Goal: Ask a question

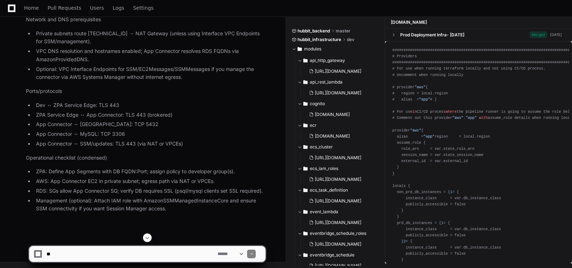
click at [148, 237] on span at bounding box center [148, 238] width 6 height 6
click at [63, 254] on textarea at bounding box center [130, 254] width 171 height 16
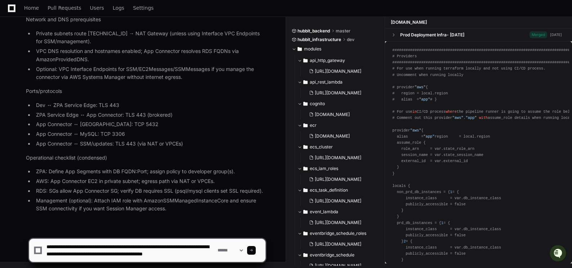
scroll to position [2, 0]
click at [77, 258] on textarea at bounding box center [130, 250] width 171 height 23
click at [90, 258] on textarea at bounding box center [130, 250] width 171 height 23
click at [101, 259] on textarea at bounding box center [130, 250] width 171 height 23
type textarea "**********"
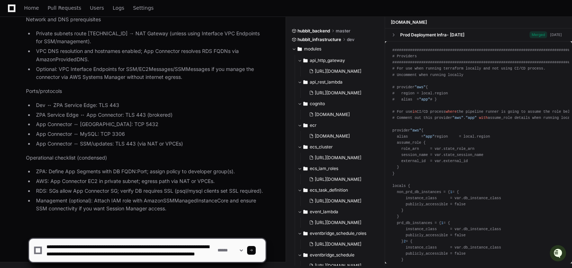
click at [253, 249] on span at bounding box center [252, 251] width 4 height 4
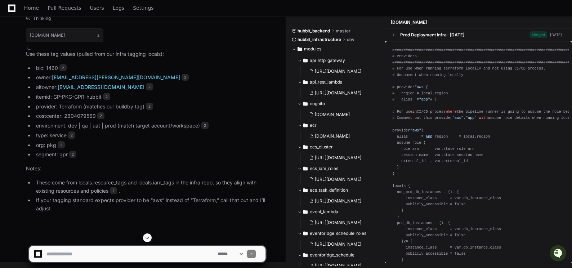
scroll to position [82254, 0]
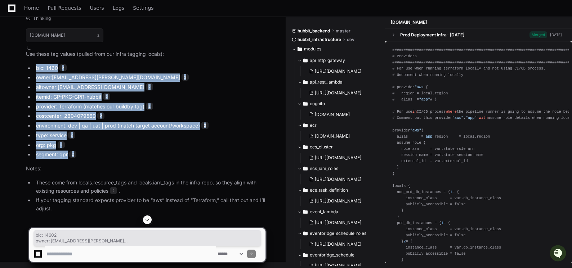
drag, startPoint x: 36, startPoint y: 77, endPoint x: 91, endPoint y: 168, distance: 106.4
click at [90, 159] on ul "blc: 1460 2 owner: [EMAIL_ADDRESS][PERSON_NAME][DOMAIN_NAME] 2 altowner: [EMAIL…" at bounding box center [146, 111] width 240 height 95
copy ul "blc: 1460 2 owner: [EMAIL_ADDRESS][PERSON_NAME][DOMAIN_NAME] 2 altowner: [EMAIL…"
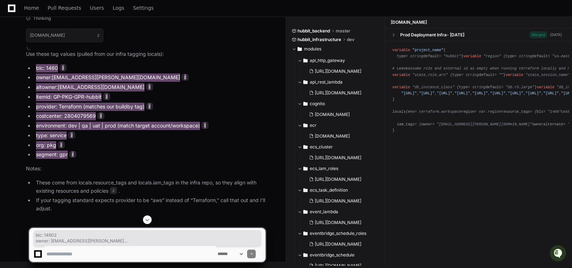
scroll to position [2126, 0]
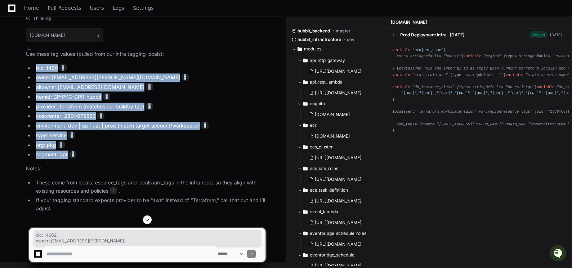
click at [212, 150] on li "org: pkg 2" at bounding box center [150, 145] width 232 height 8
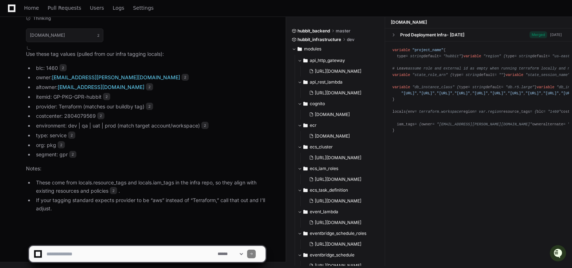
scroll to position [2492, 0]
